Goal: Task Accomplishment & Management: Use online tool/utility

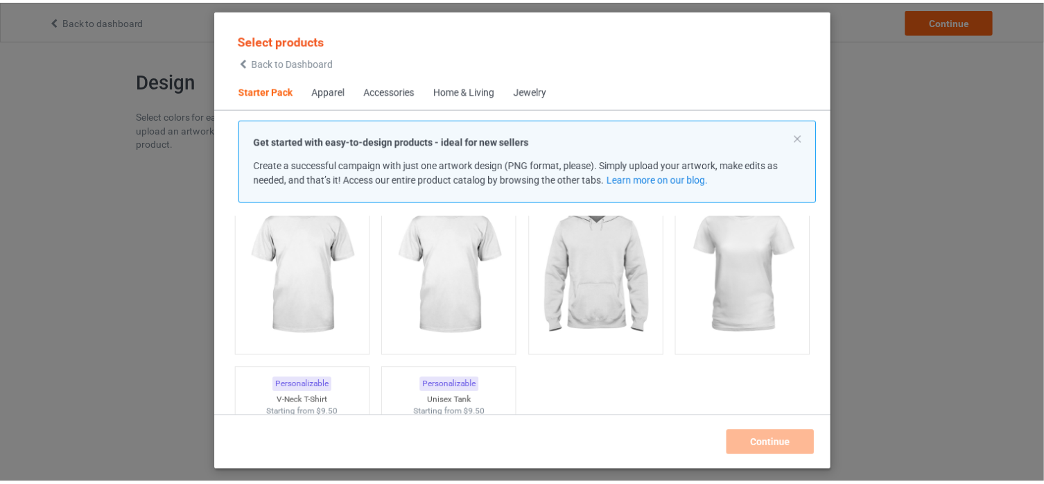
scroll to position [87, 0]
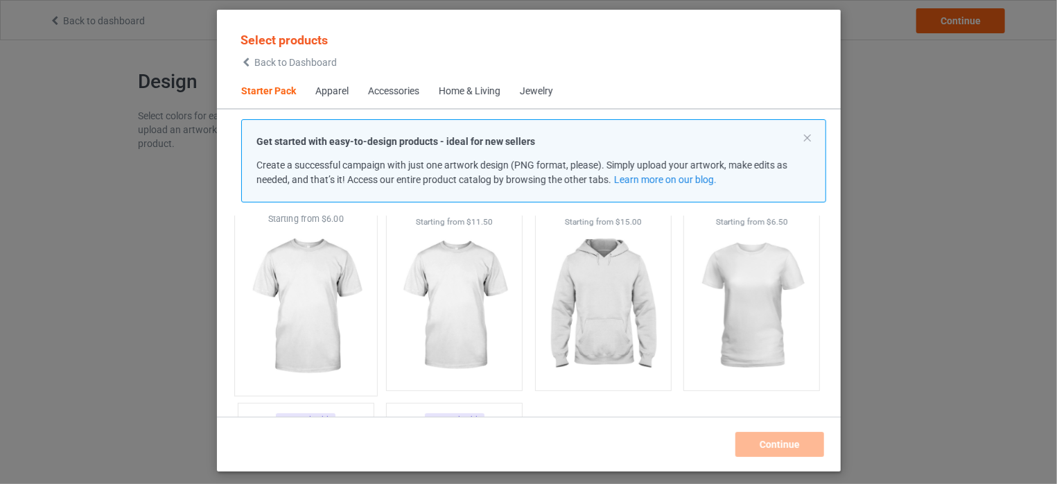
click at [304, 272] on img at bounding box center [305, 306] width 130 height 163
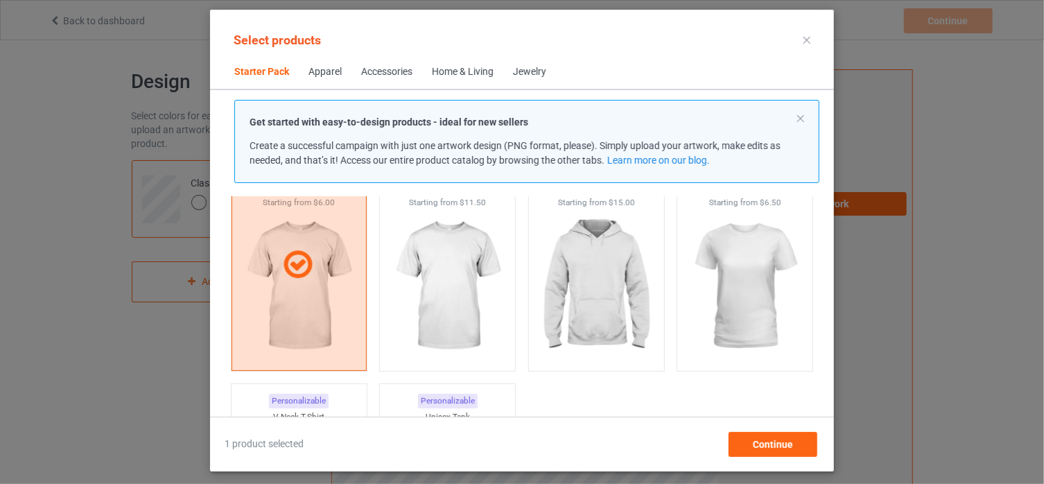
scroll to position [52, 0]
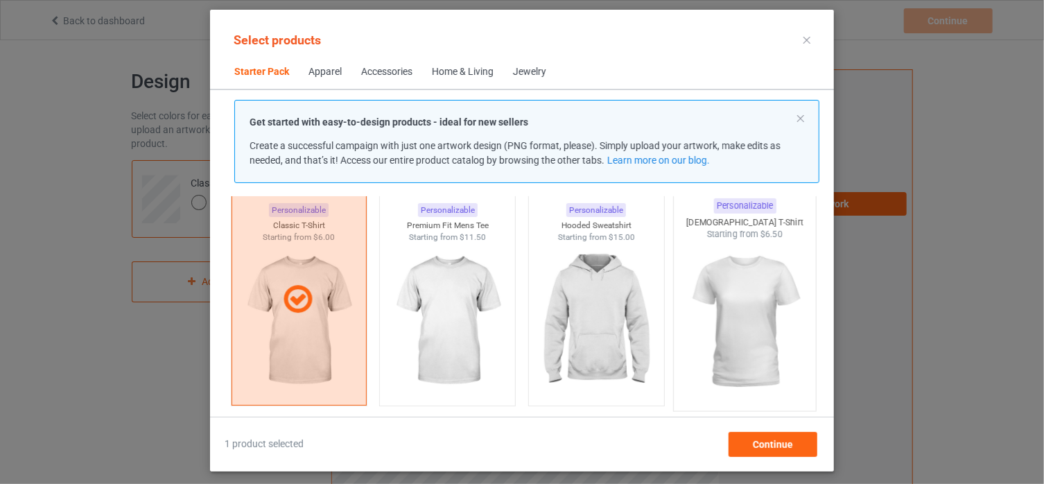
click at [753, 302] on img at bounding box center [745, 321] width 130 height 163
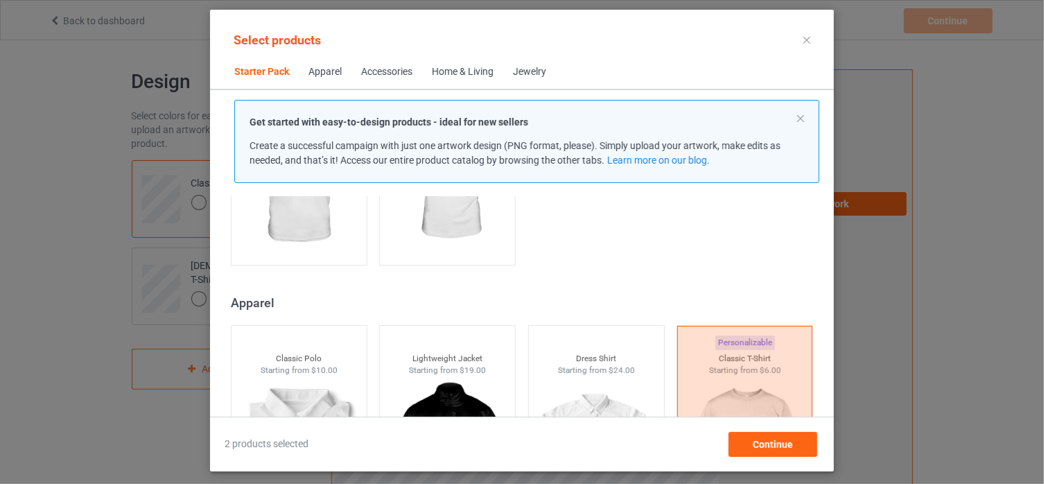
scroll to position [488, 0]
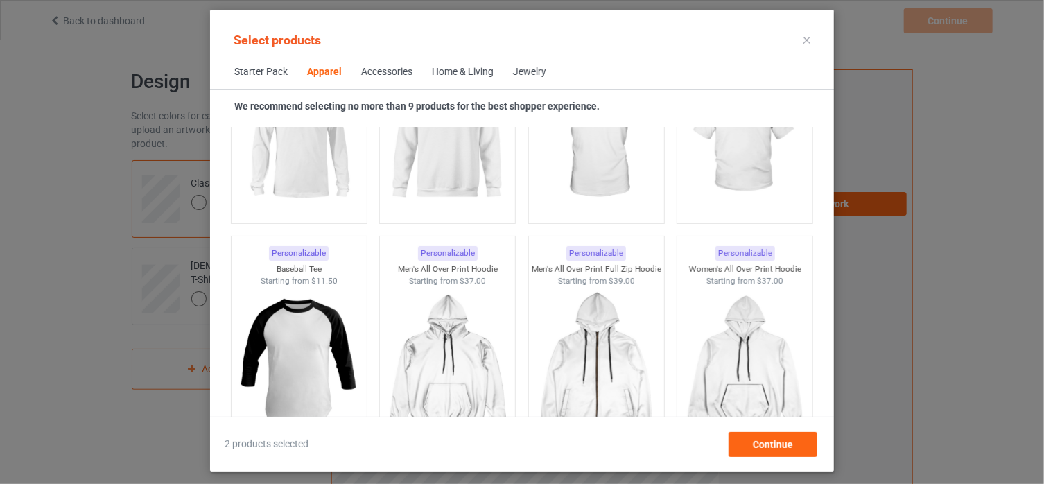
scroll to position [1149, 0]
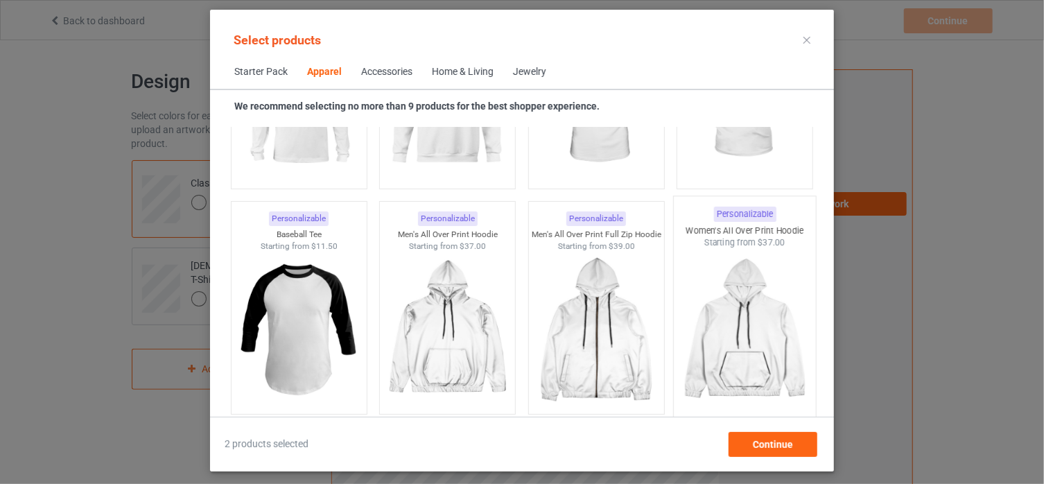
click at [730, 227] on div "Women's All Over Print Hoodie" at bounding box center [745, 231] width 142 height 12
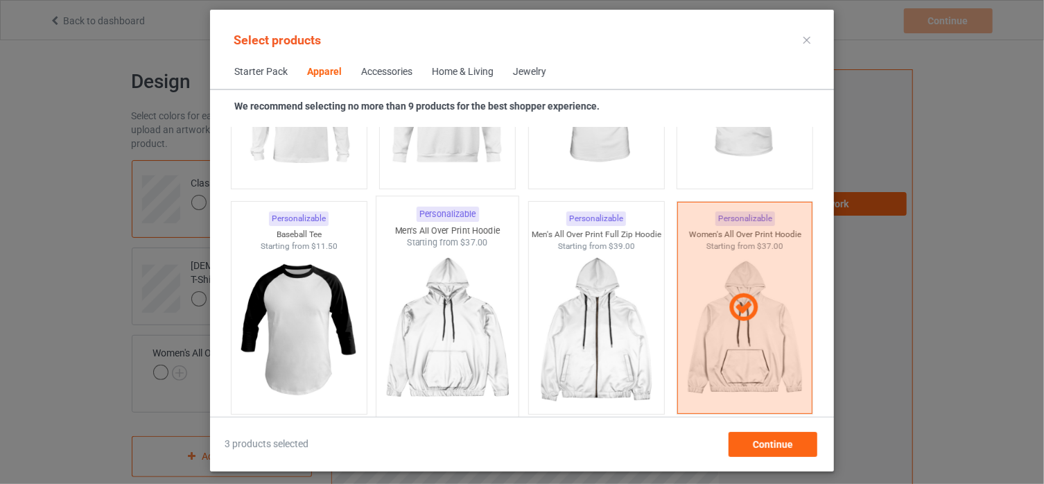
click at [443, 234] on div "Men's All Over Print Hoodie" at bounding box center [447, 231] width 142 height 12
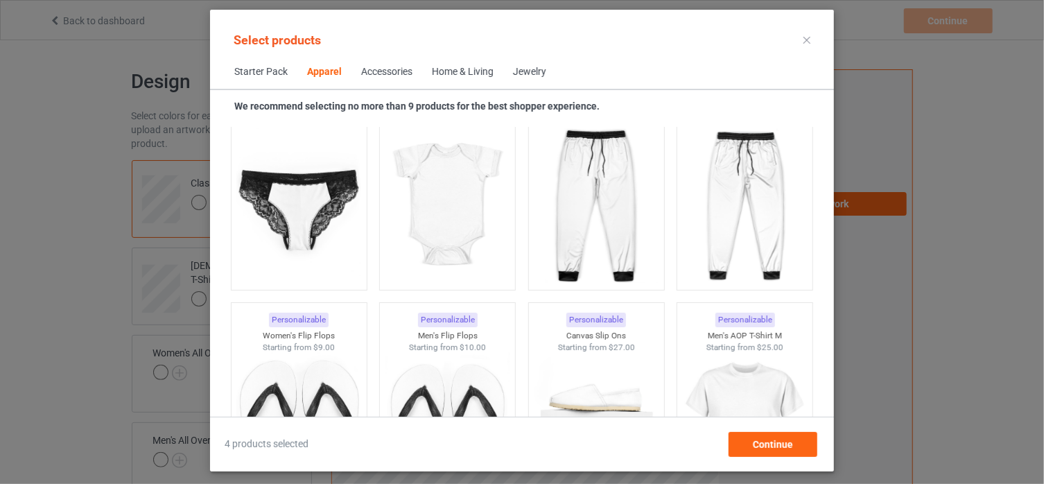
scroll to position [2020, 0]
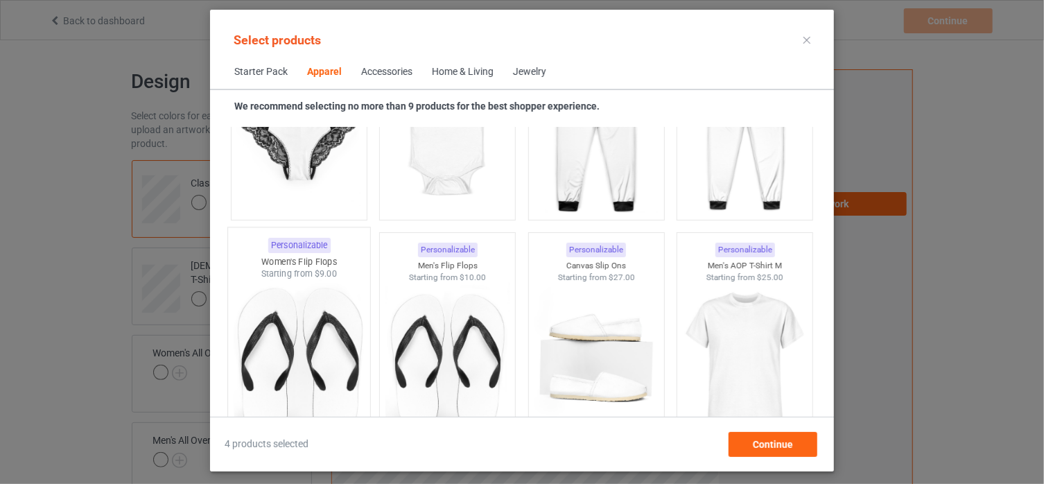
click at [299, 263] on div "Women's Flip Flops" at bounding box center [299, 262] width 142 height 12
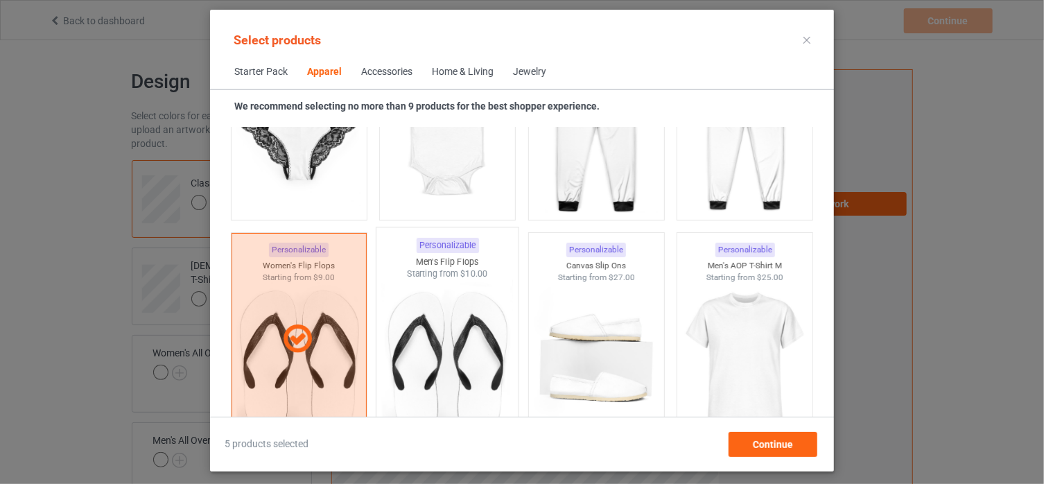
click at [452, 256] on div "Personalizable Men's Flip Flops Starting from $10.00" at bounding box center [447, 339] width 143 height 224
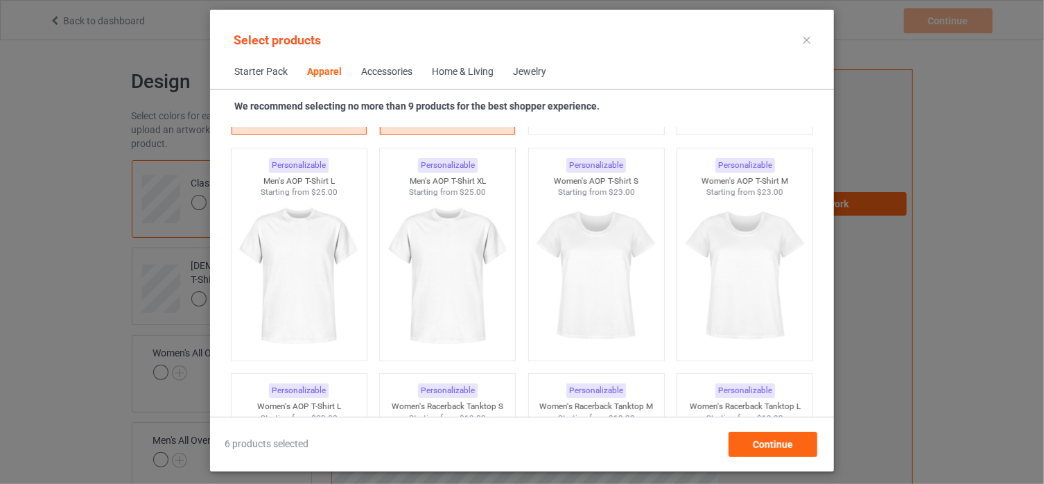
scroll to position [2333, 0]
